Goal: Task Accomplishment & Management: Use online tool/utility

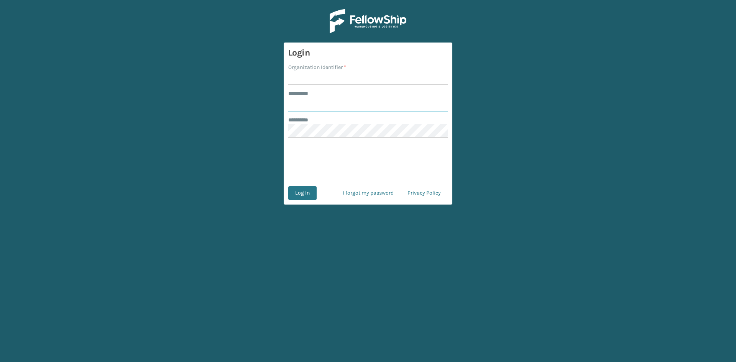
type input "********"
click at [303, 85] on input "Organization Identifier *" at bounding box center [367, 78] width 159 height 14
type input "SleepGeekz Warehouse"
click at [305, 193] on button "Log In" at bounding box center [302, 193] width 28 height 14
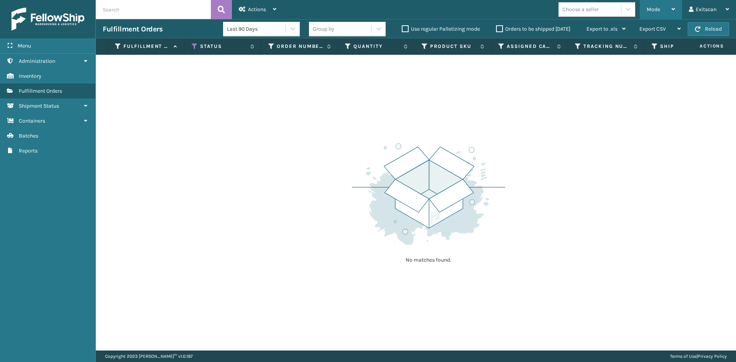
click at [653, 16] on div "Mode" at bounding box center [661, 9] width 28 height 19
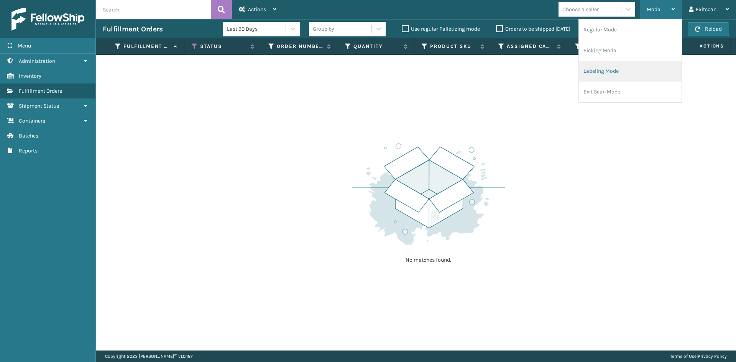
click at [593, 78] on li "Labeling Mode" at bounding box center [630, 71] width 103 height 21
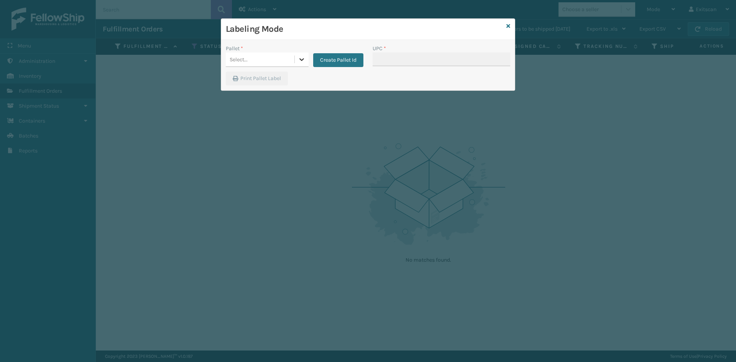
click at [304, 61] on icon at bounding box center [302, 60] width 8 height 8
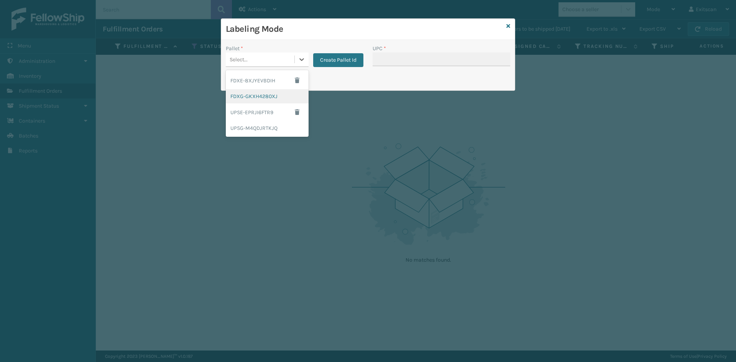
click at [261, 97] on div "FDXG-GKXH4280XJ" at bounding box center [267, 96] width 83 height 14
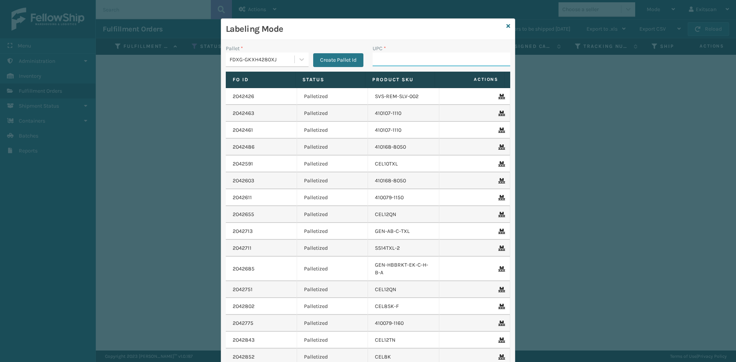
click at [384, 59] on input "UPC *" at bounding box center [442, 60] width 138 height 14
type input "SSLEGS6INCH"
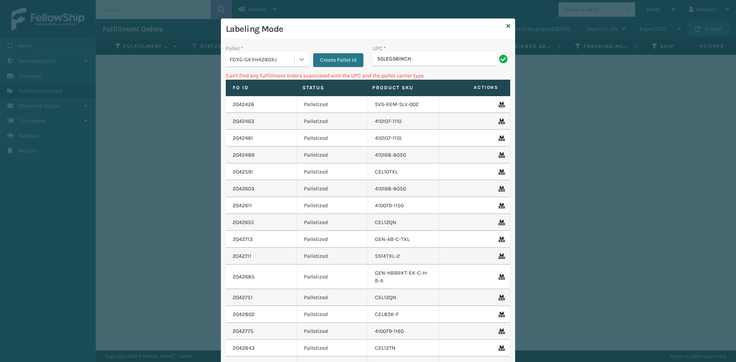
click at [299, 62] on icon at bounding box center [302, 60] width 8 height 8
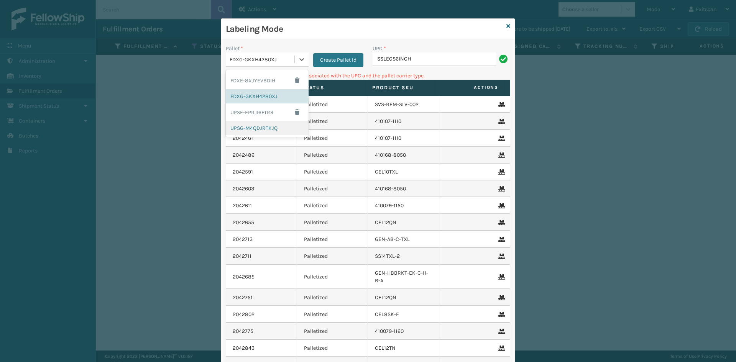
click at [274, 125] on div "UPSG-M4QDJRTKJQ" at bounding box center [267, 128] width 83 height 14
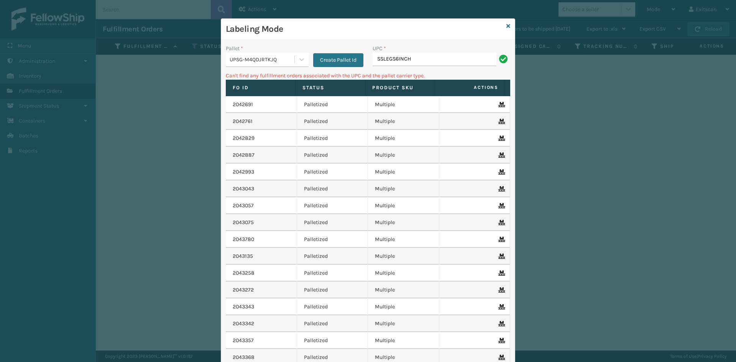
drag, startPoint x: 424, startPoint y: 47, endPoint x: 421, endPoint y: 52, distance: 5.9
click at [423, 49] on div "UPC *" at bounding box center [442, 48] width 138 height 8
click at [418, 61] on input "SSLEGS6INCH" at bounding box center [435, 60] width 124 height 14
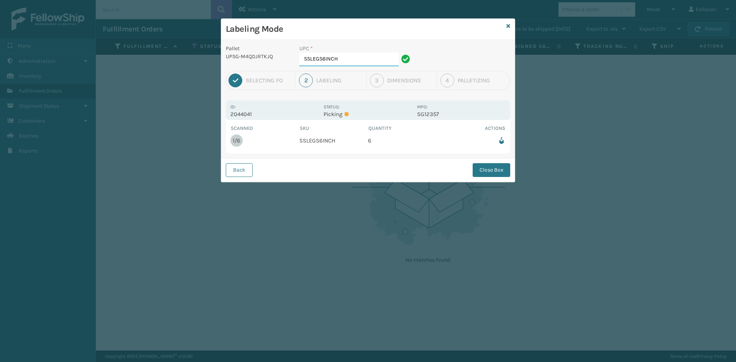
click at [364, 62] on input "SSLEGS6INCH" at bounding box center [348, 60] width 99 height 14
click at [485, 165] on button "Close Box" at bounding box center [492, 170] width 38 height 14
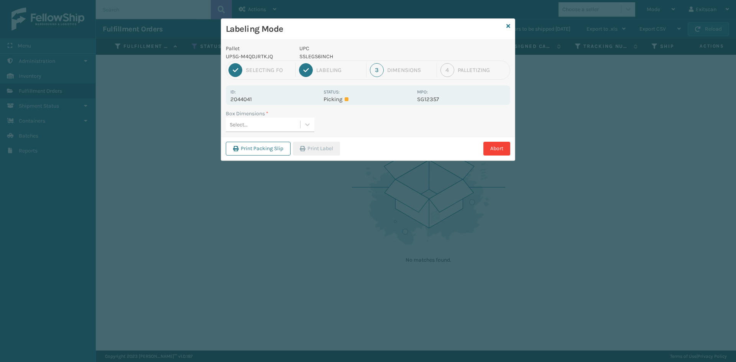
click at [298, 130] on div "Select..." at bounding box center [263, 124] width 74 height 13
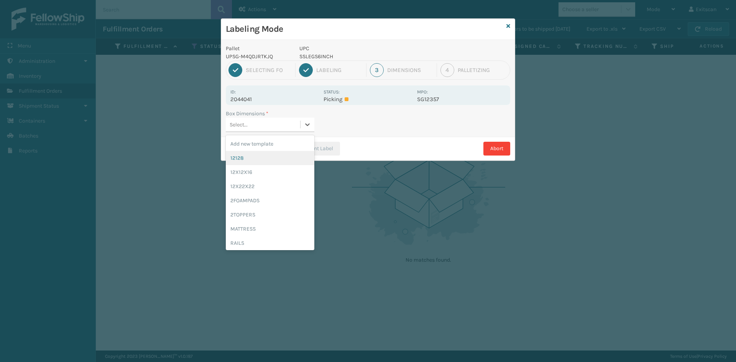
click at [286, 162] on div "12128" at bounding box center [270, 158] width 89 height 14
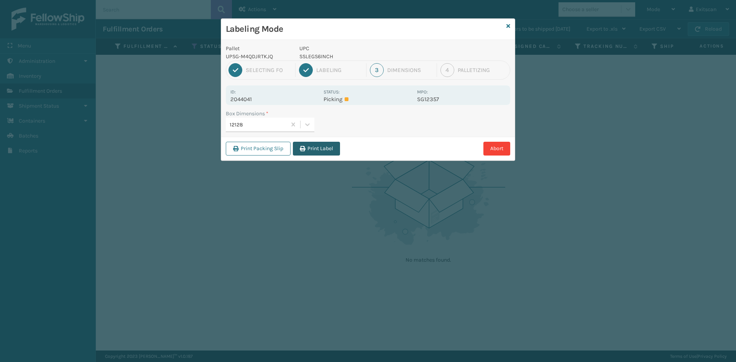
click at [323, 147] on button "Print Label" at bounding box center [316, 149] width 47 height 14
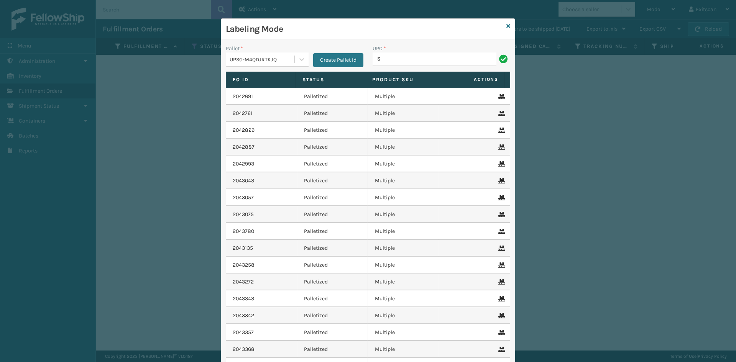
type input "SSSIDERAILS-NLPSERIESX4"
type input "SVS-REM-SLV-002"
type input "GEN-PW-VEN-S"
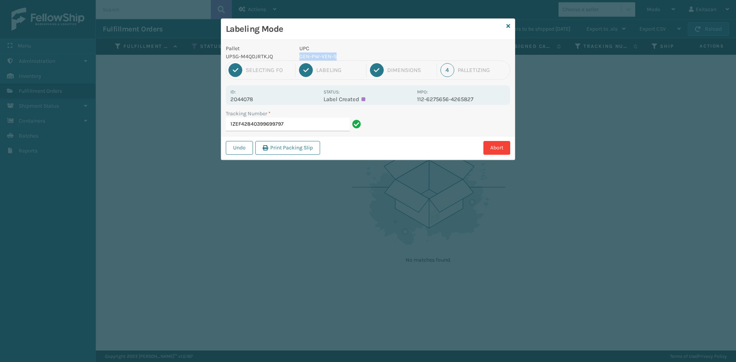
drag, startPoint x: 299, startPoint y: 56, endPoint x: 337, endPoint y: 54, distance: 38.4
click at [337, 54] on p "GEN-PW-VEN-S" at bounding box center [355, 57] width 113 height 8
copy p "GEN-PW-VEN-S"
click at [315, 125] on input "1ZEF42840399699797" at bounding box center [288, 125] width 124 height 14
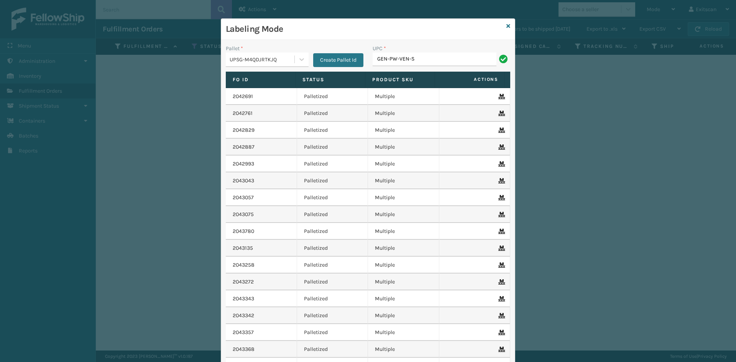
type input "GEN-PW-VEN-S"
type input "GEN-MPT-K-TC-W"
click at [506, 26] on icon at bounding box center [508, 25] width 4 height 5
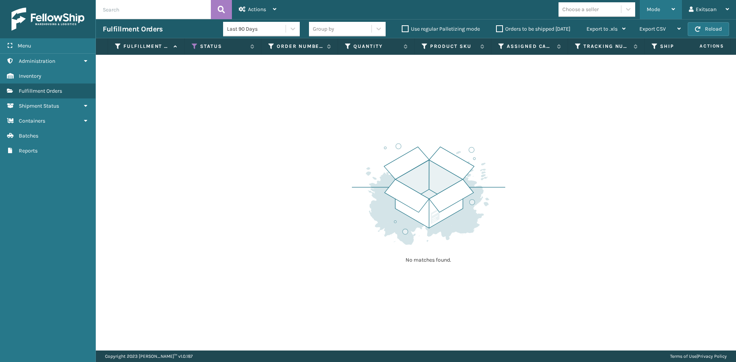
click at [652, 12] on span "Mode" at bounding box center [653, 9] width 13 height 7
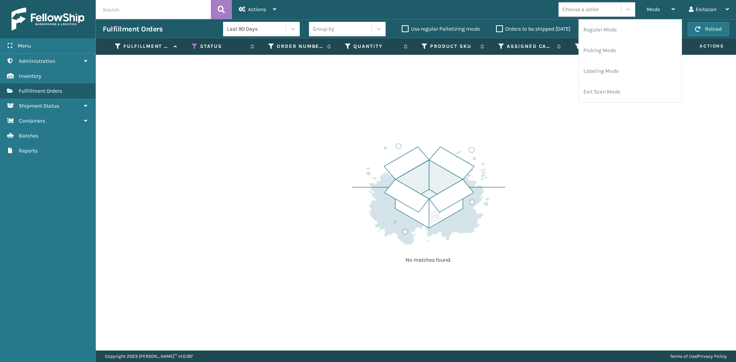
click at [621, 14] on div "Choose a seller" at bounding box center [590, 9] width 62 height 13
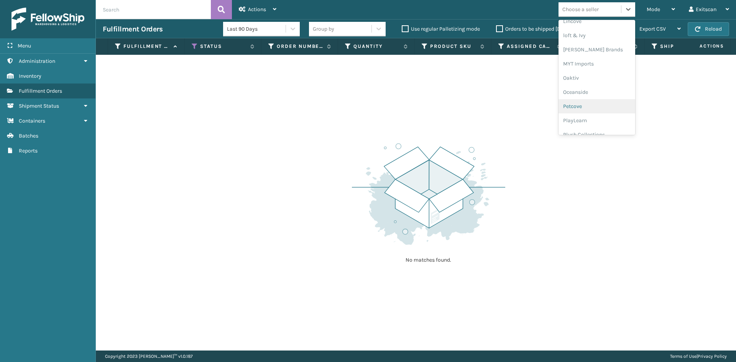
scroll to position [370, 0]
click at [580, 112] on div "SleepGeekz" at bounding box center [597, 112] width 77 height 14
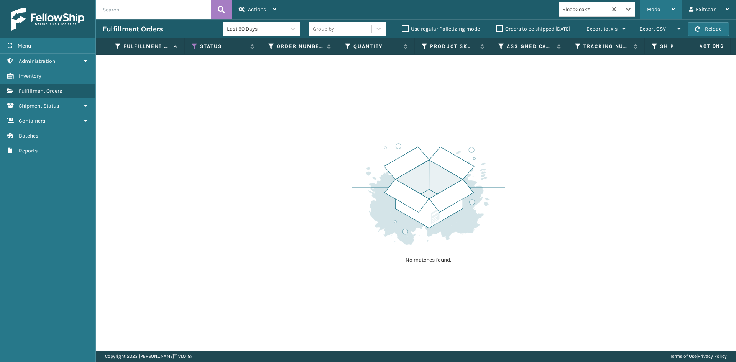
click at [674, 4] on div "Mode" at bounding box center [661, 9] width 28 height 19
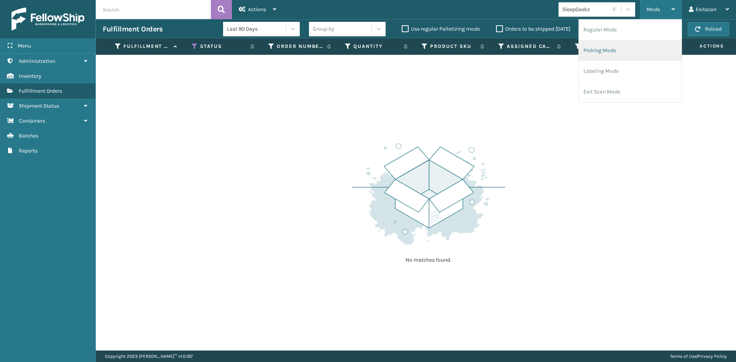
click at [623, 51] on li "Picking Mode" at bounding box center [630, 50] width 103 height 21
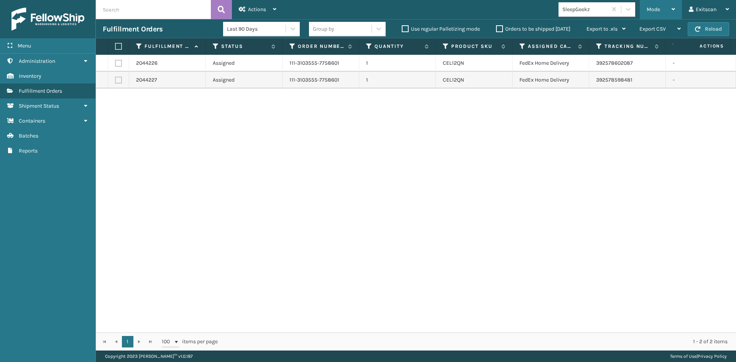
click at [655, 12] on span "Mode" at bounding box center [653, 9] width 13 height 7
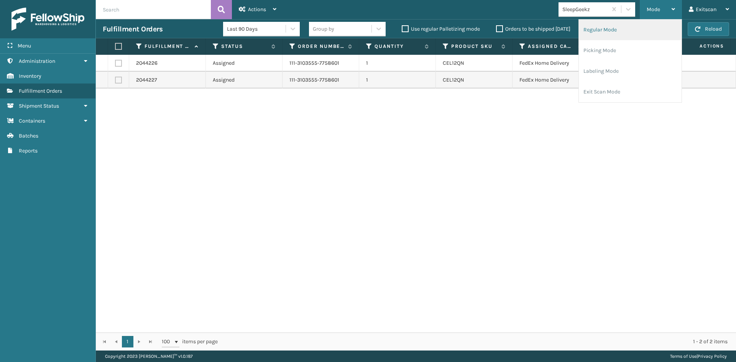
click at [613, 36] on li "Regular Mode" at bounding box center [630, 30] width 103 height 21
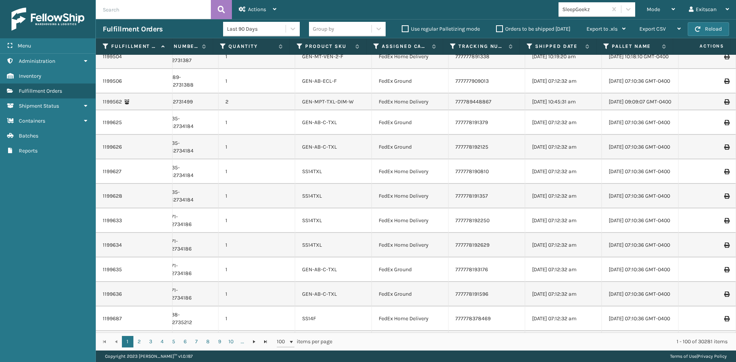
scroll to position [0, 125]
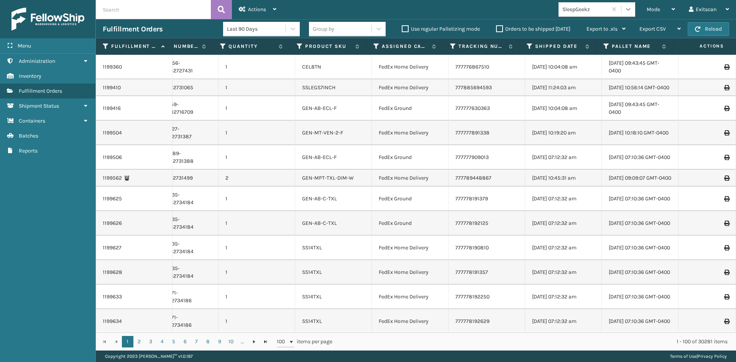
click at [629, 12] on icon at bounding box center [629, 9] width 8 height 8
click at [649, 8] on span "Mode" at bounding box center [653, 9] width 13 height 7
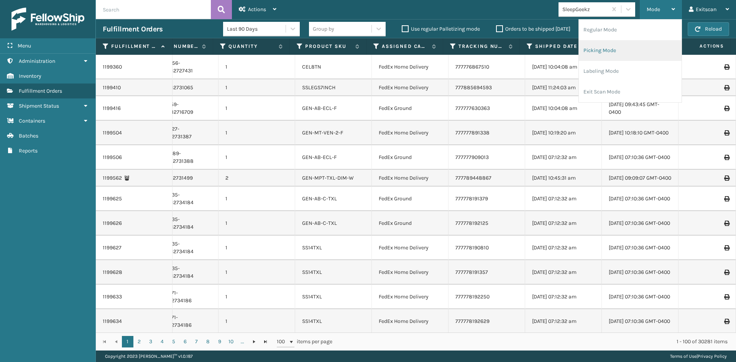
click at [604, 49] on li "Picking Mode" at bounding box center [630, 50] width 103 height 21
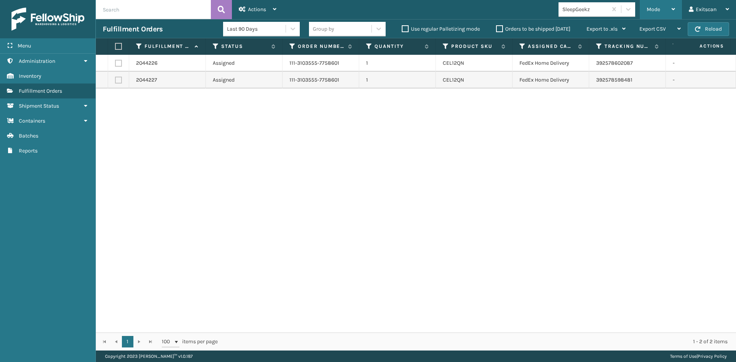
click at [656, 13] on div "Mode" at bounding box center [661, 9] width 28 height 19
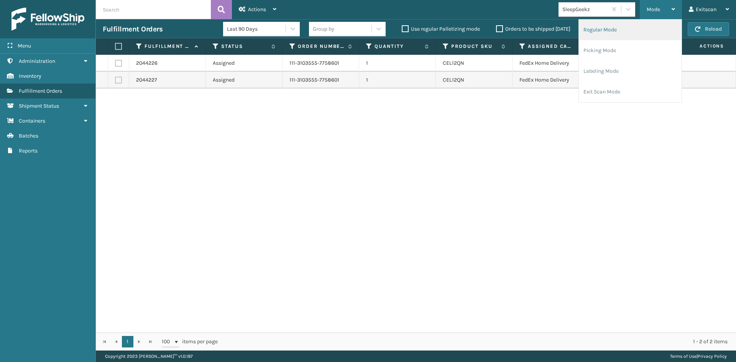
click at [620, 29] on li "Regular Mode" at bounding box center [630, 30] width 103 height 21
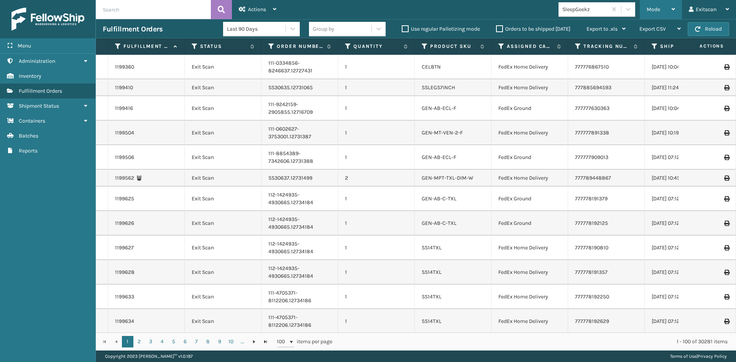
click at [648, 8] on span "Mode" at bounding box center [653, 9] width 13 height 7
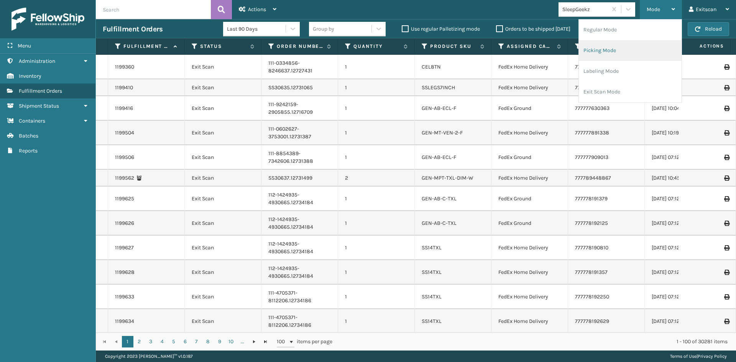
click at [610, 53] on li "Picking Mode" at bounding box center [630, 50] width 103 height 21
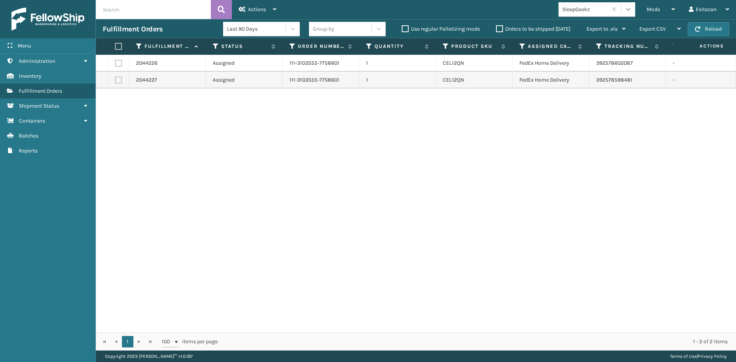
click at [629, 12] on icon at bounding box center [629, 9] width 8 height 8
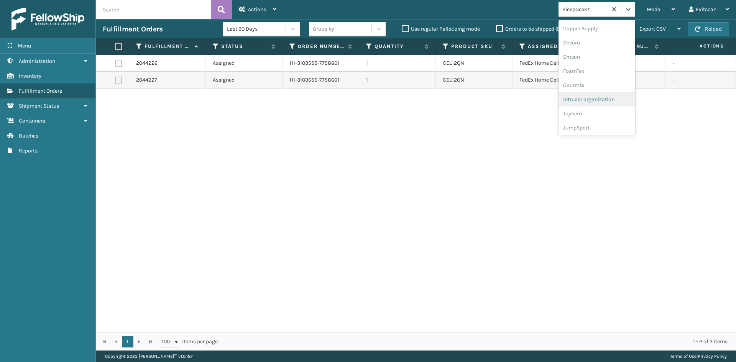
scroll to position [153, 0]
click at [578, 61] on div "FoamTex" at bounding box center [597, 60] width 77 height 14
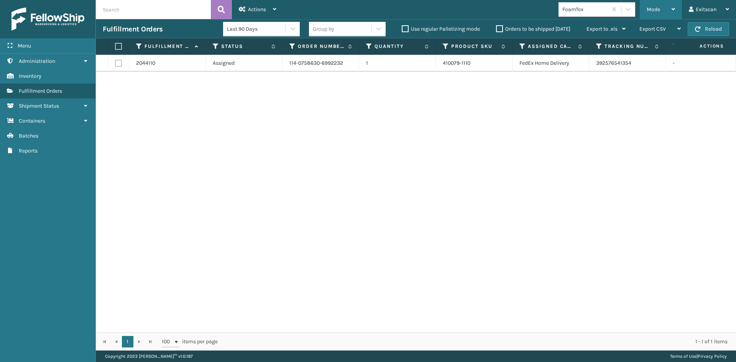
click at [657, 9] on span "Mode" at bounding box center [653, 9] width 13 height 7
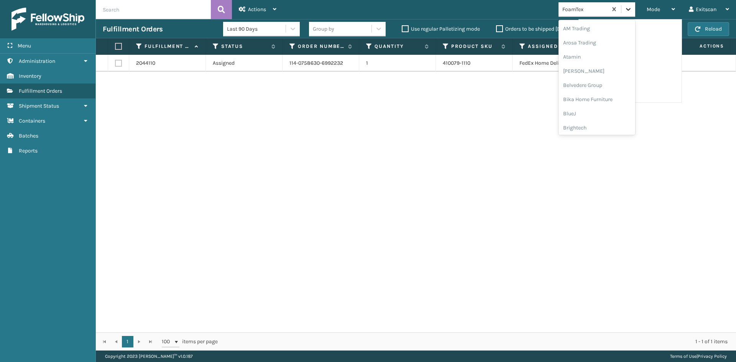
click at [628, 11] on icon at bounding box center [629, 9] width 8 height 8
click at [585, 107] on div "SleepGeekz" at bounding box center [597, 112] width 77 height 14
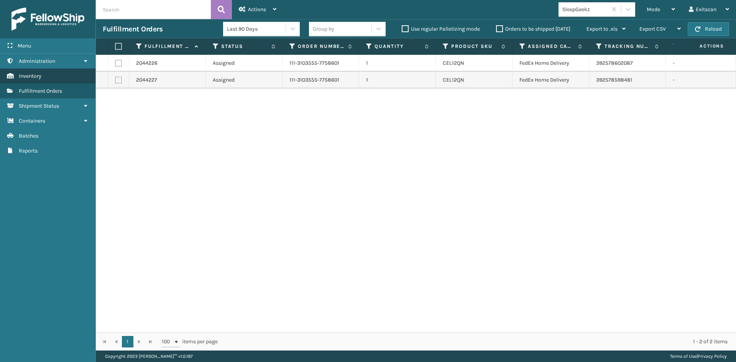
click at [43, 76] on link "Inventory" at bounding box center [47, 76] width 95 height 15
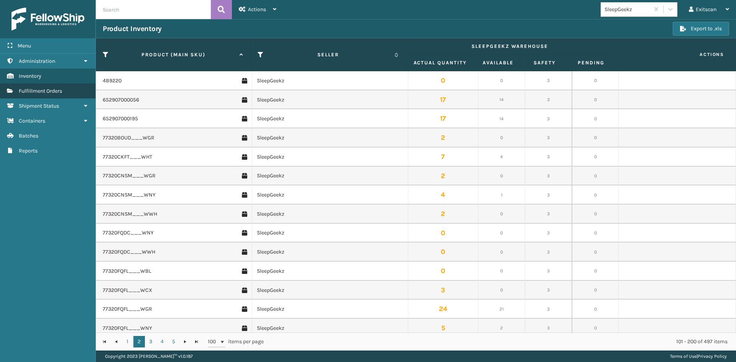
click at [37, 92] on span "Fulfillment Orders" at bounding box center [40, 91] width 43 height 7
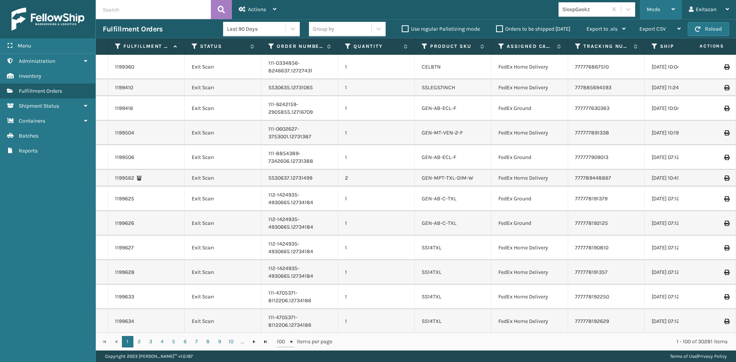
drag, startPoint x: 670, startPoint y: 8, endPoint x: 649, endPoint y: 16, distance: 22.6
click at [669, 8] on div "Mode" at bounding box center [661, 9] width 28 height 19
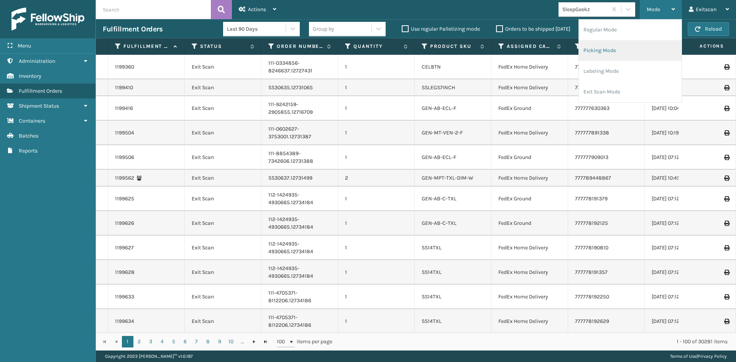
click at [598, 45] on li "Picking Mode" at bounding box center [630, 50] width 103 height 21
